Goal: Obtain resource: Obtain resource

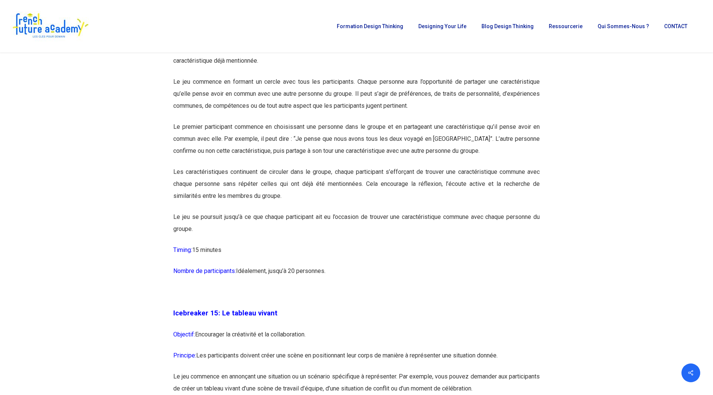
scroll to position [3571, 0]
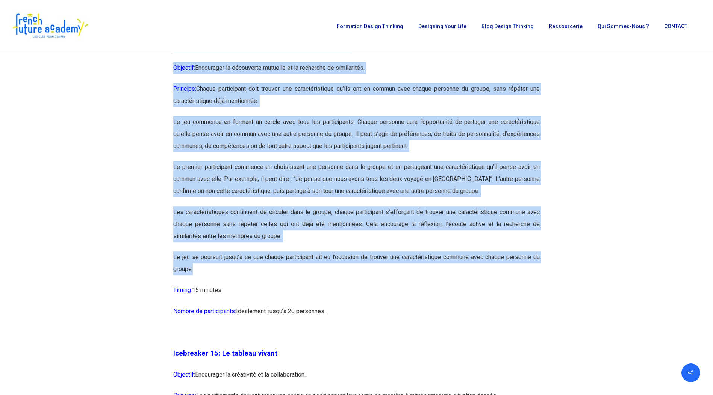
drag, startPoint x: 173, startPoint y: 71, endPoint x: 546, endPoint y: 294, distance: 434.4
copy div "Loremipsum 83: Do sit ame consecteturadipi elitsedd Eiusmodt: Incididunt ut lab…"
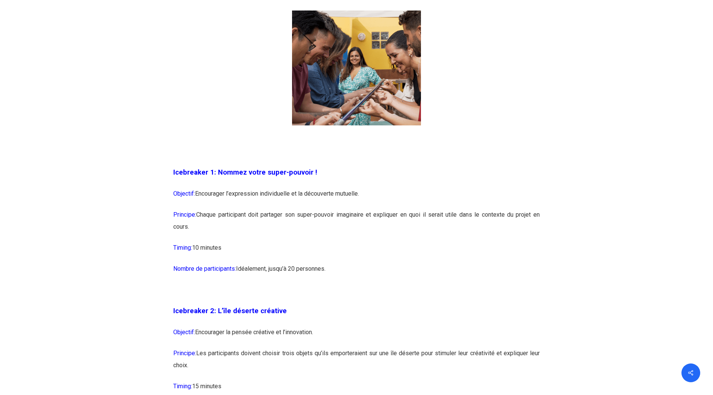
scroll to position [564, 0]
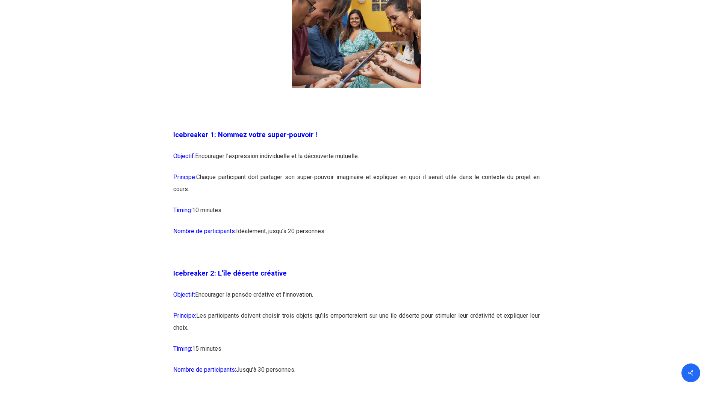
drag, startPoint x: 174, startPoint y: 133, endPoint x: 420, endPoint y: 240, distance: 268.5
copy div "Icebreaker 1: Nommez votre super-pouvoir ! Objectif: Encourager l’expression in…"
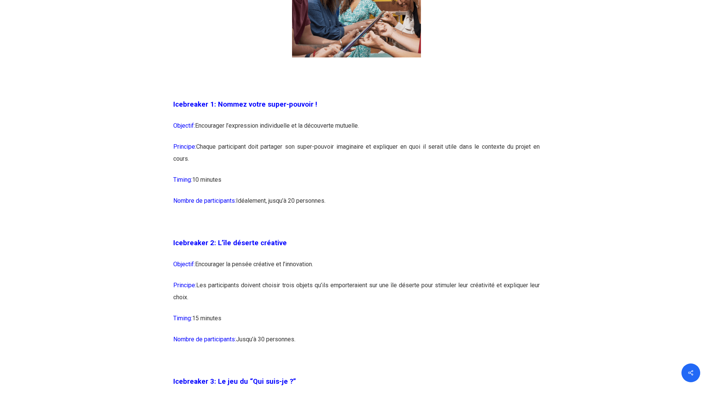
scroll to position [714, 0]
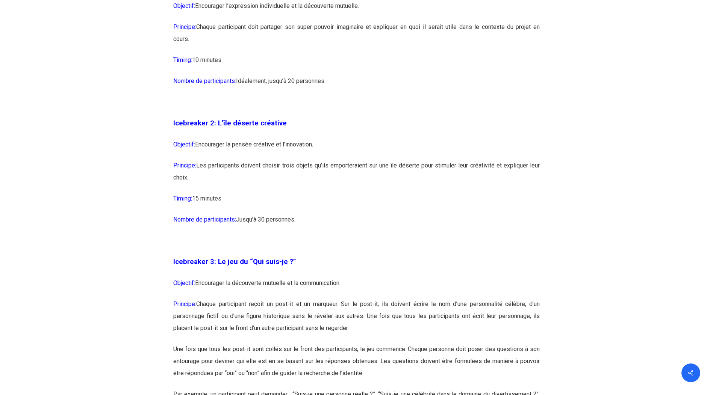
drag, startPoint x: 173, startPoint y: 124, endPoint x: 397, endPoint y: 192, distance: 233.7
copy div "Icebreaker 2: L’île déserte créative Objectif: Encourager la pensée créative et…"
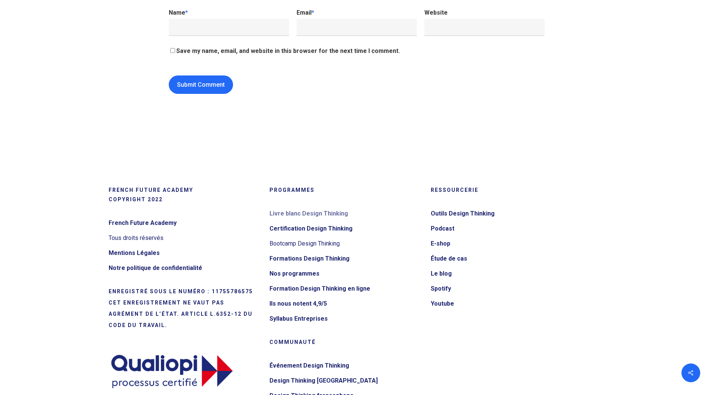
scroll to position [8118, 0]
